Goal: Task Accomplishment & Management: Manage account settings

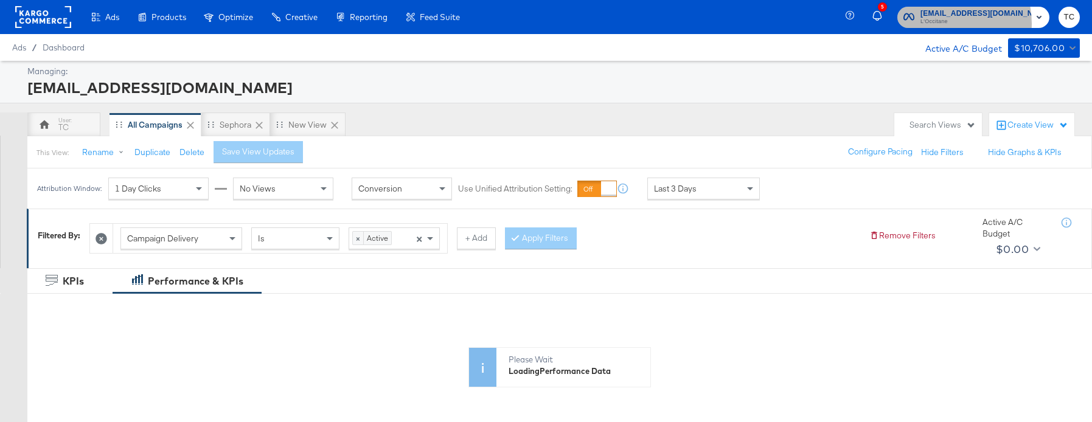
click at [959, 23] on span "L'Occitane" at bounding box center [975, 22] width 111 height 10
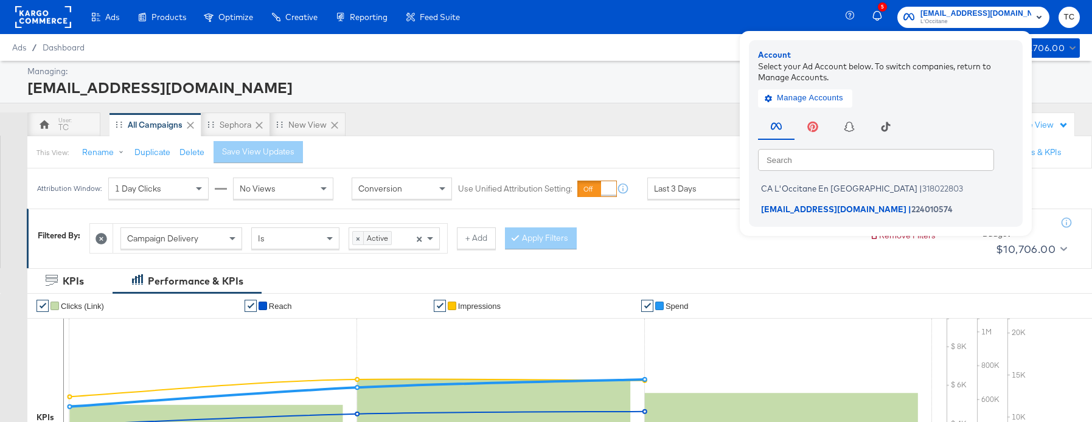
click at [843, 88] on div "Manage Accounts" at bounding box center [885, 95] width 255 height 24
click at [843, 97] on span "Manage Accounts" at bounding box center [805, 98] width 76 height 14
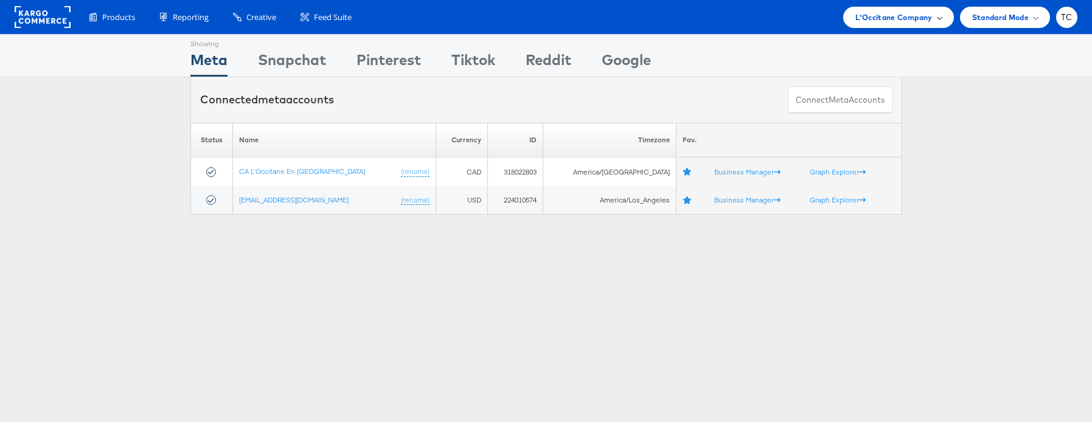
click at [883, 26] on div "L'Occitane Company" at bounding box center [898, 17] width 110 height 21
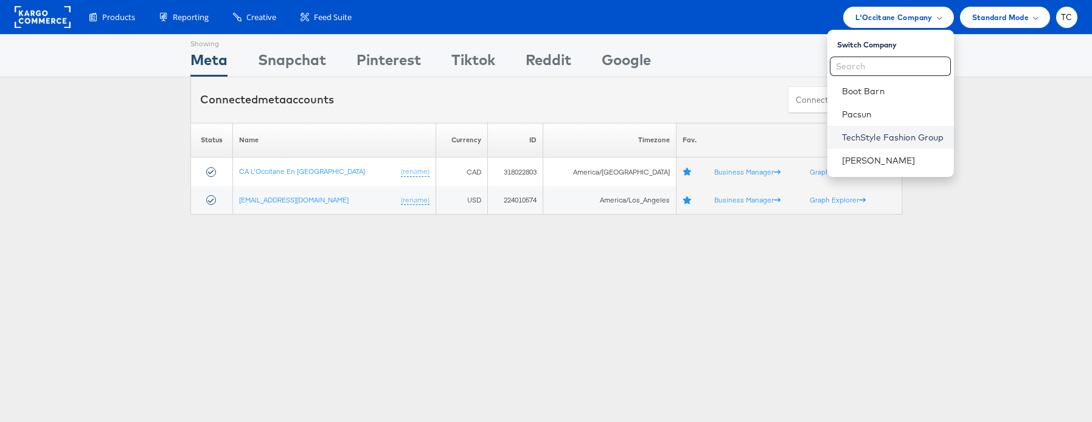
click at [895, 133] on link "TechStyle Fashion Group" at bounding box center [893, 137] width 102 height 12
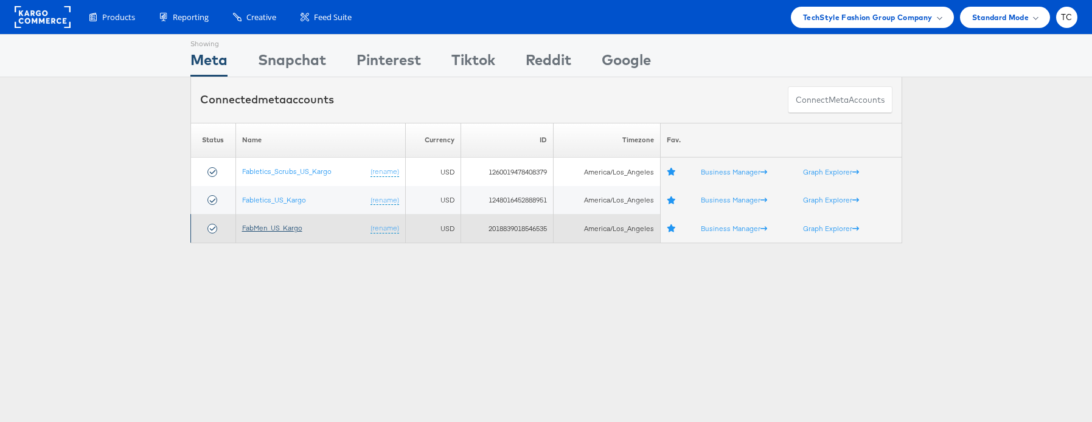
click at [279, 231] on link "FabMen_US_Kargo" at bounding box center [272, 227] width 60 height 9
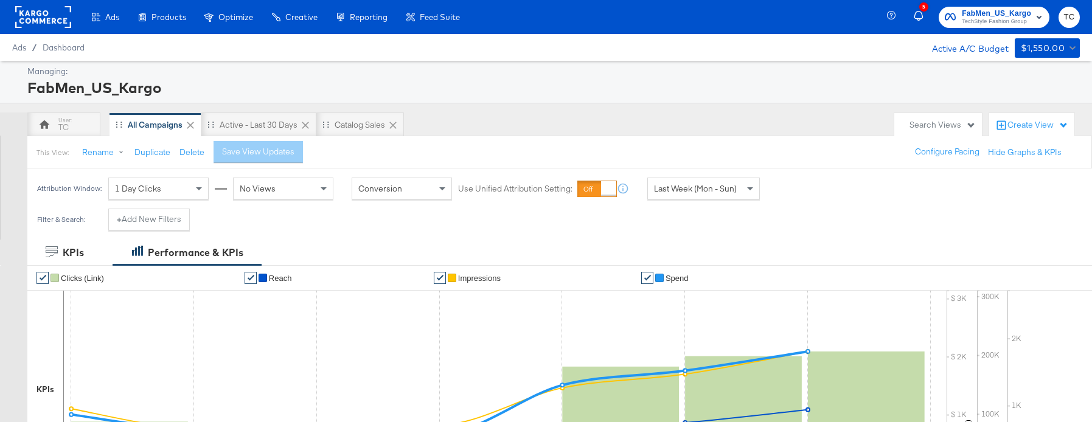
click at [677, 193] on span "Last Week (Mon - Sun)" at bounding box center [695, 188] width 83 height 11
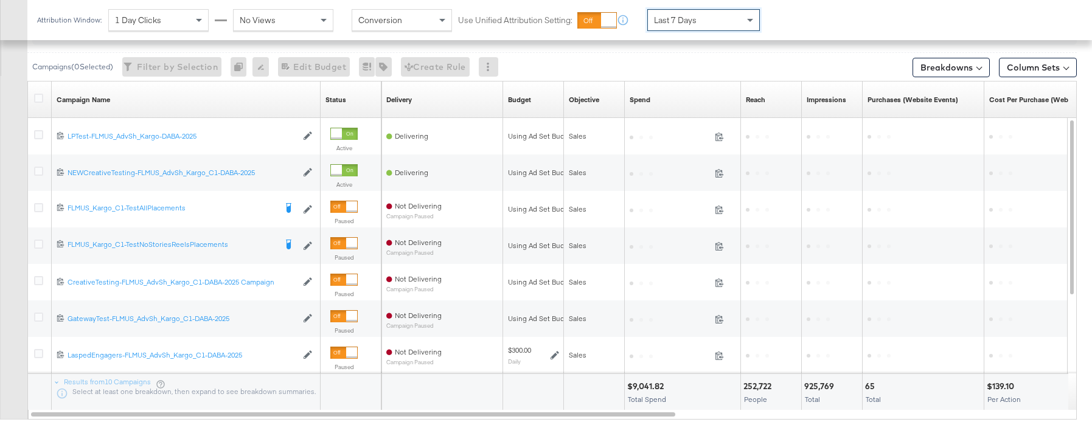
scroll to position [572, 0]
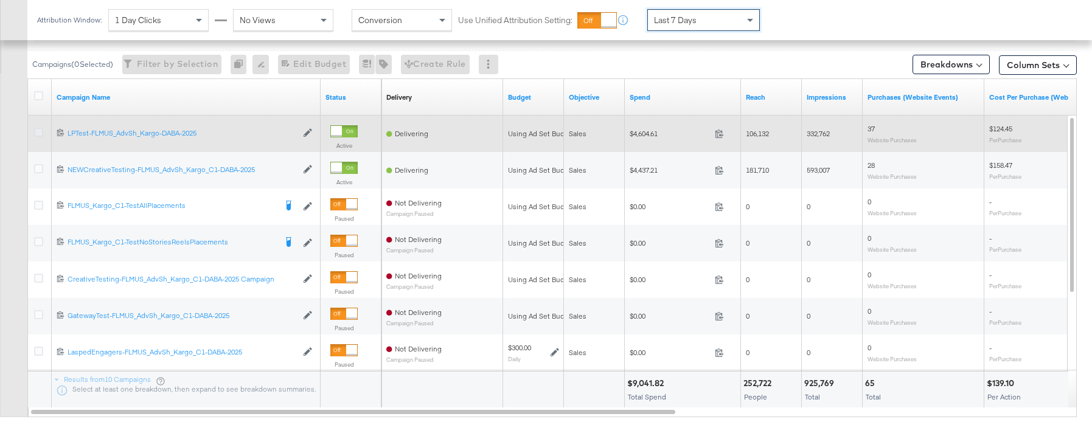
click at [41, 134] on icon at bounding box center [38, 132] width 9 height 9
click at [0, 0] on input "checkbox" at bounding box center [0, 0] width 0 height 0
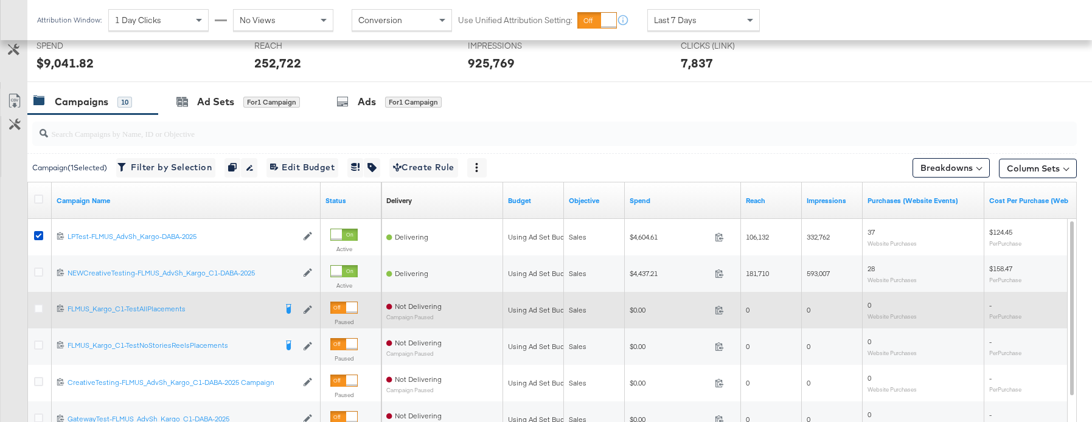
scroll to position [466, 0]
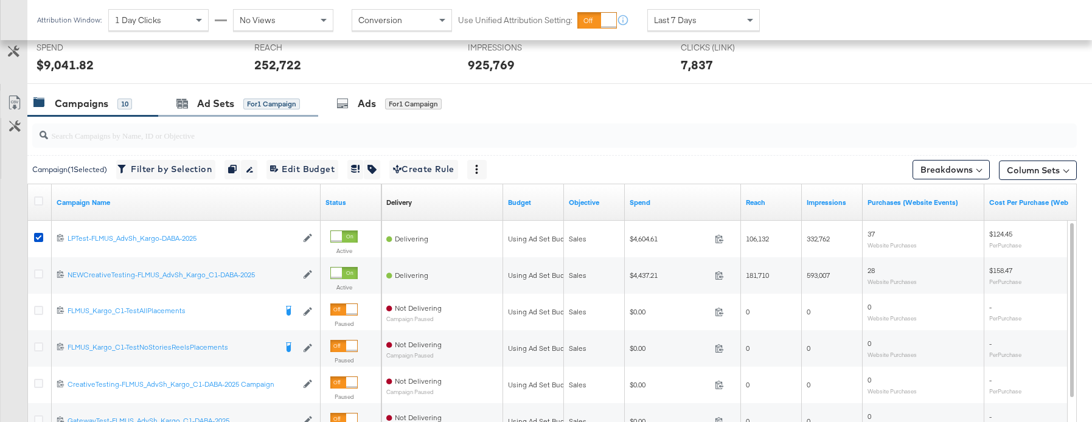
click at [206, 116] on div "Ad Sets for 1 Campaign" at bounding box center [238, 104] width 160 height 26
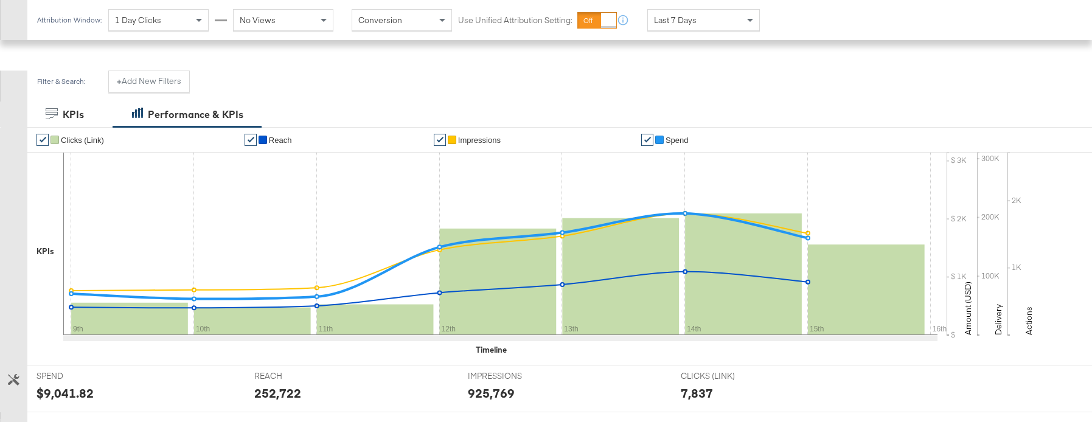
scroll to position [0, 0]
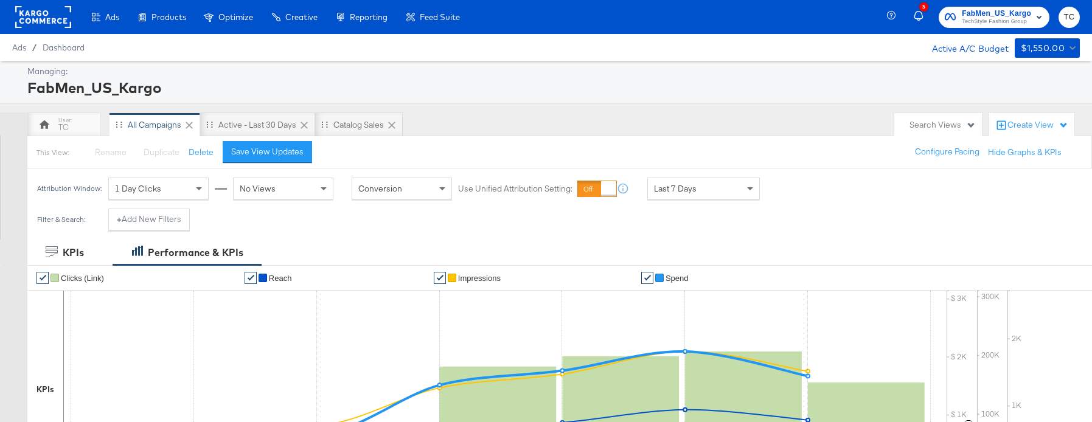
click at [150, 190] on span "1 Day Clicks" at bounding box center [138, 188] width 46 height 11
click at [162, 193] on div "7 Day Clicks" at bounding box center [158, 188] width 99 height 21
click at [181, 185] on div "1 Day Clicks" at bounding box center [158, 188] width 99 height 21
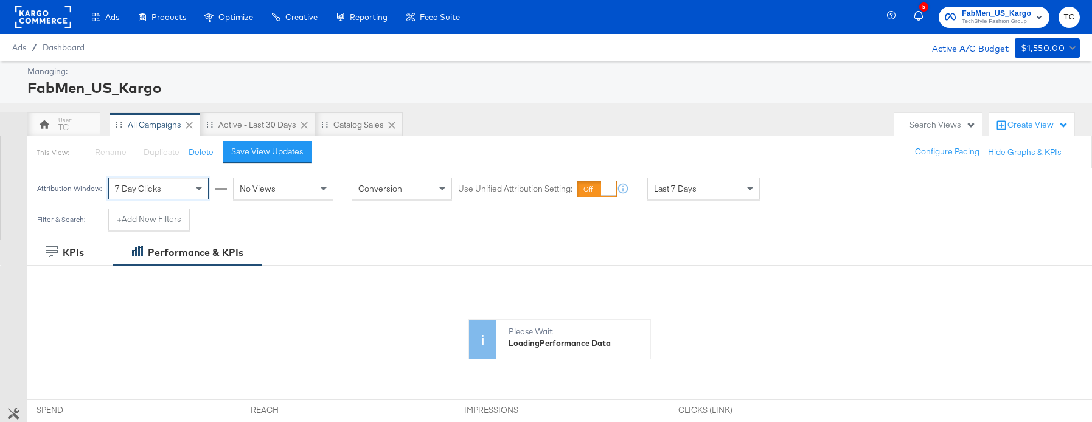
scroll to position [464, 0]
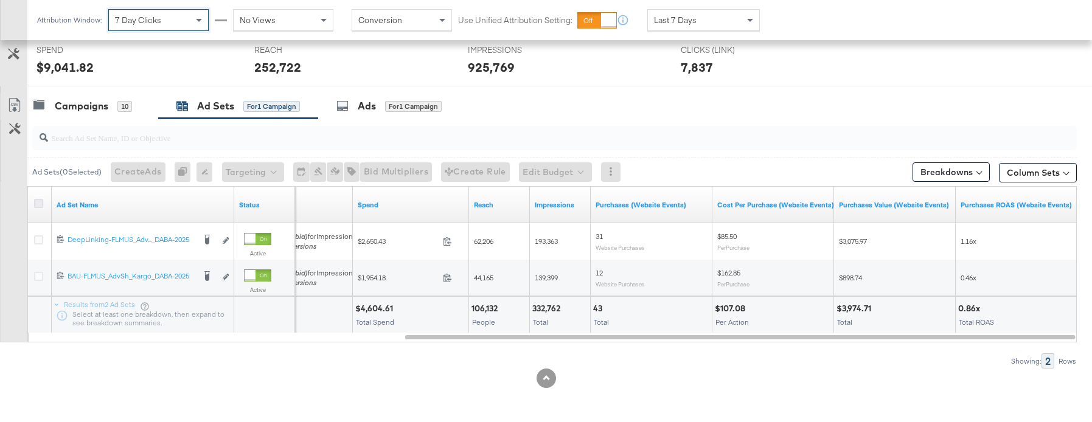
click at [38, 201] on icon at bounding box center [38, 203] width 9 height 9
click at [0, 0] on input "checkbox" at bounding box center [0, 0] width 0 height 0
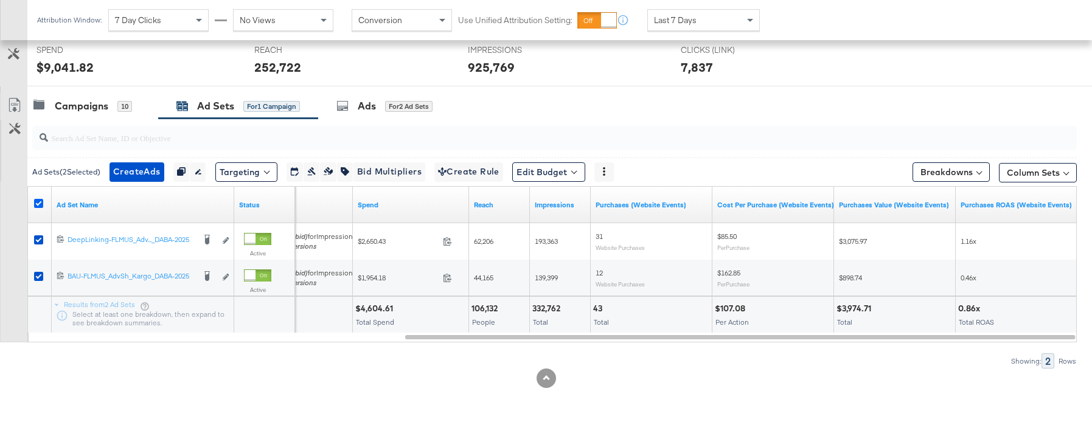
click at [38, 201] on icon at bounding box center [38, 203] width 9 height 9
click at [0, 0] on input "checkbox" at bounding box center [0, 0] width 0 height 0
